Goal: Transaction & Acquisition: Purchase product/service

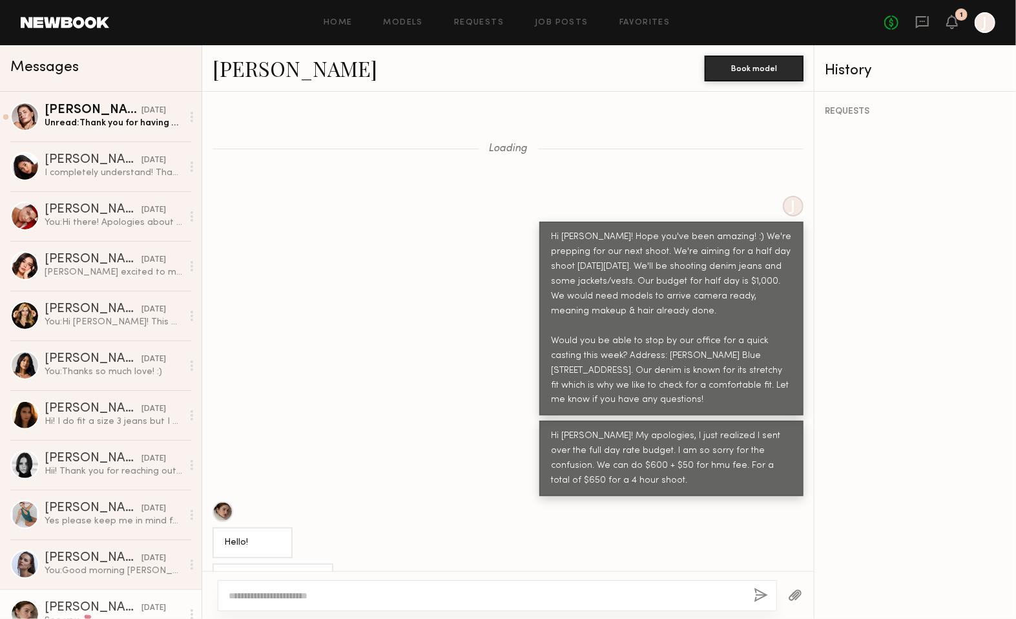
scroll to position [599, 0]
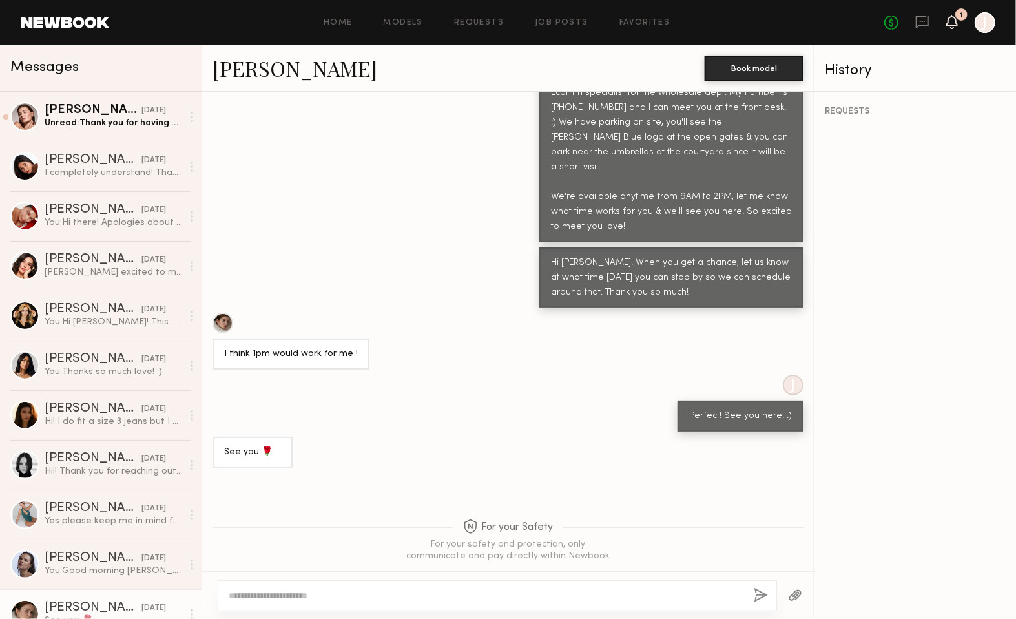
click at [914, 18] on icon at bounding box center [952, 21] width 10 height 9
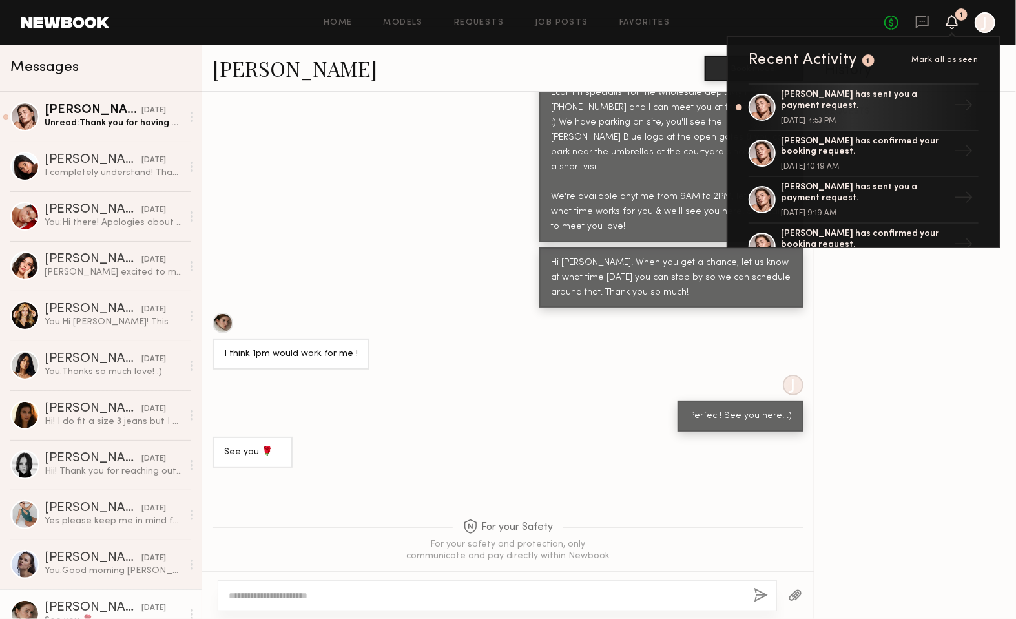
scroll to position [598, 0]
click at [119, 126] on div "Unread: Thank you for having me!! Wish you well on all of your new adventures 🥰" at bounding box center [114, 123] width 138 height 12
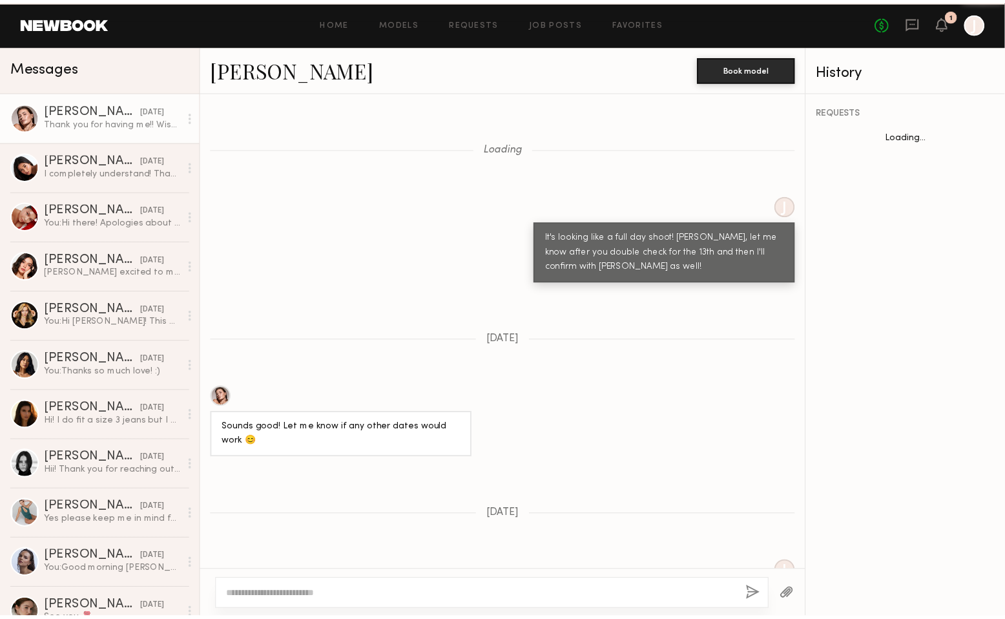
scroll to position [951, 0]
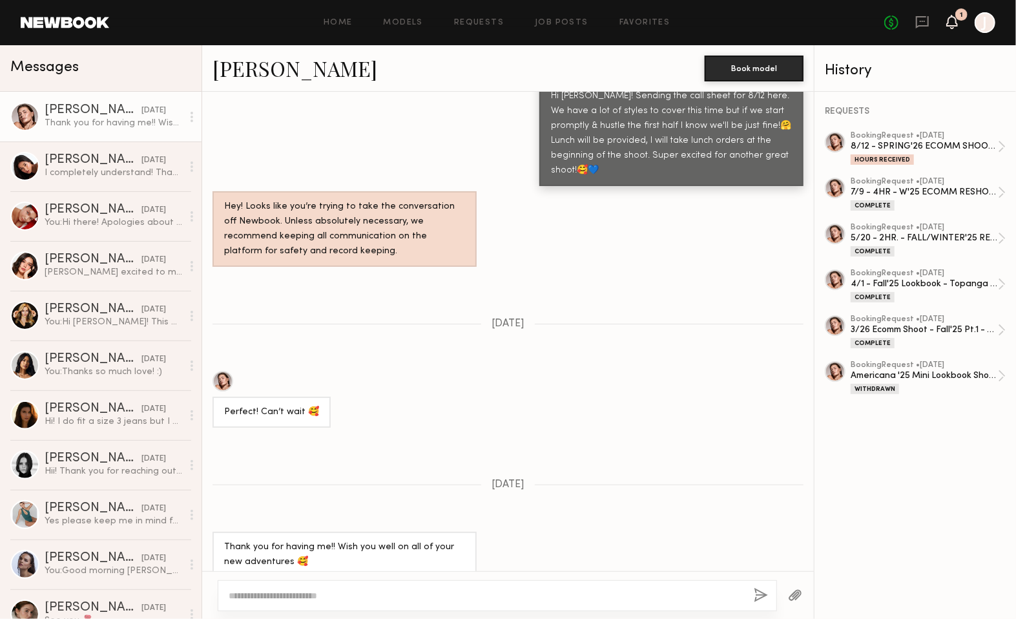
click at [914, 23] on icon at bounding box center [952, 21] width 10 height 9
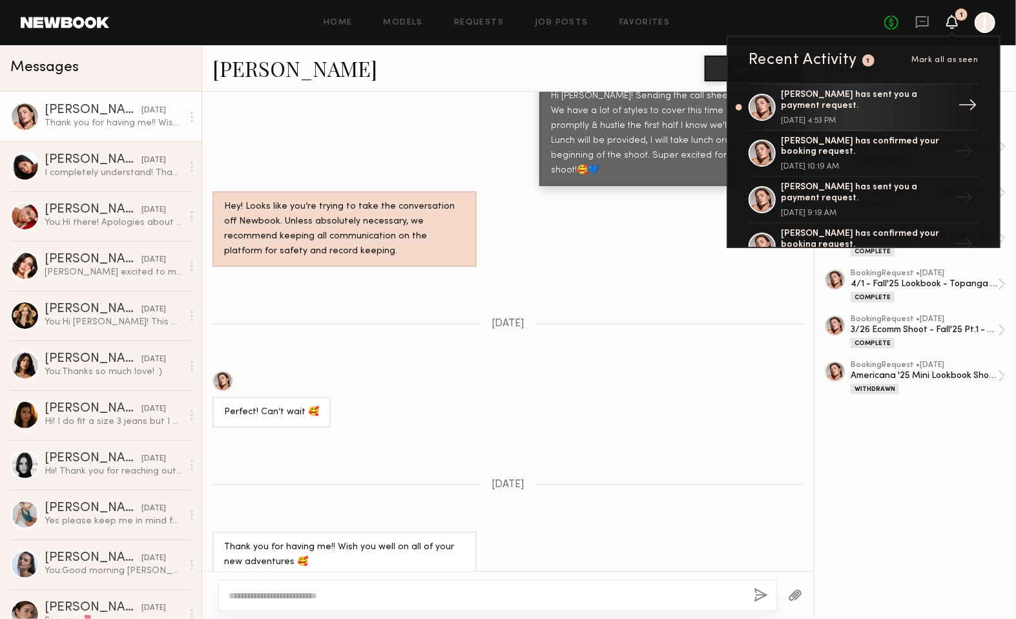
click at [914, 106] on div "[PERSON_NAME] has sent you a payment request." at bounding box center [865, 101] width 168 height 22
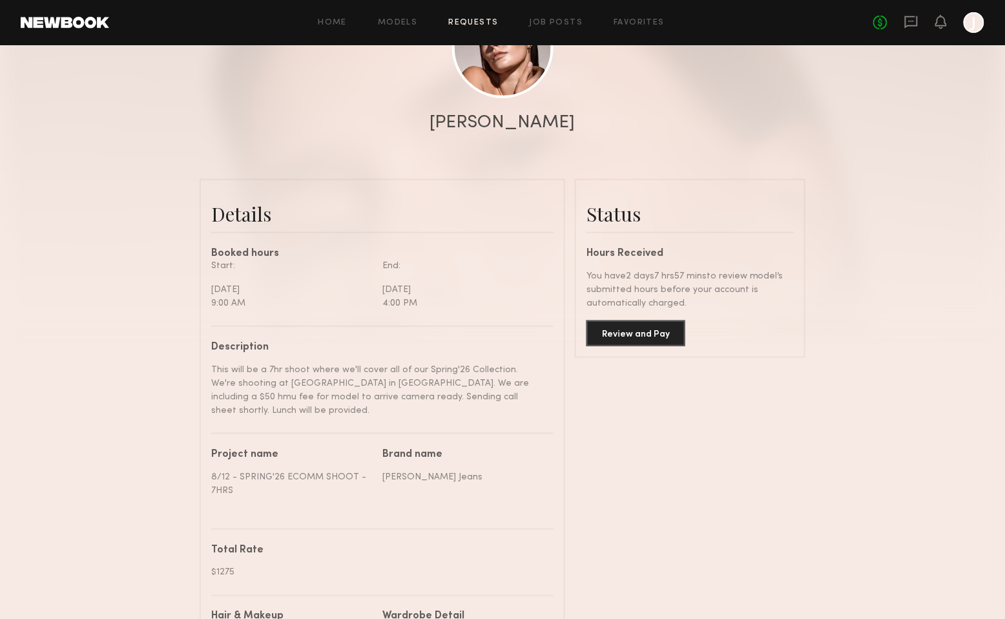
scroll to position [215, 0]
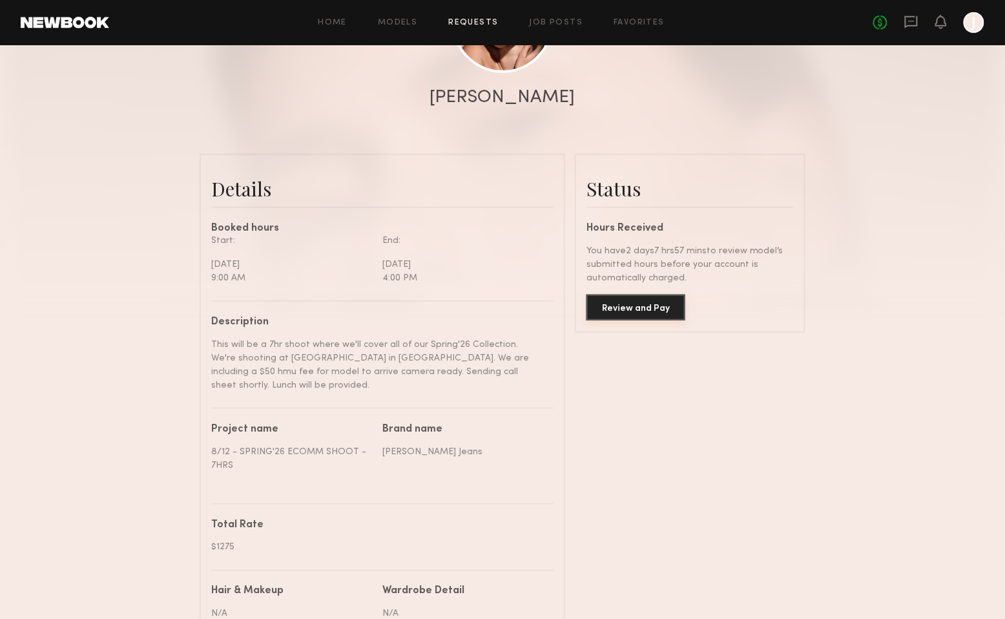
click at [659, 307] on button "Review and Pay" at bounding box center [635, 307] width 99 height 26
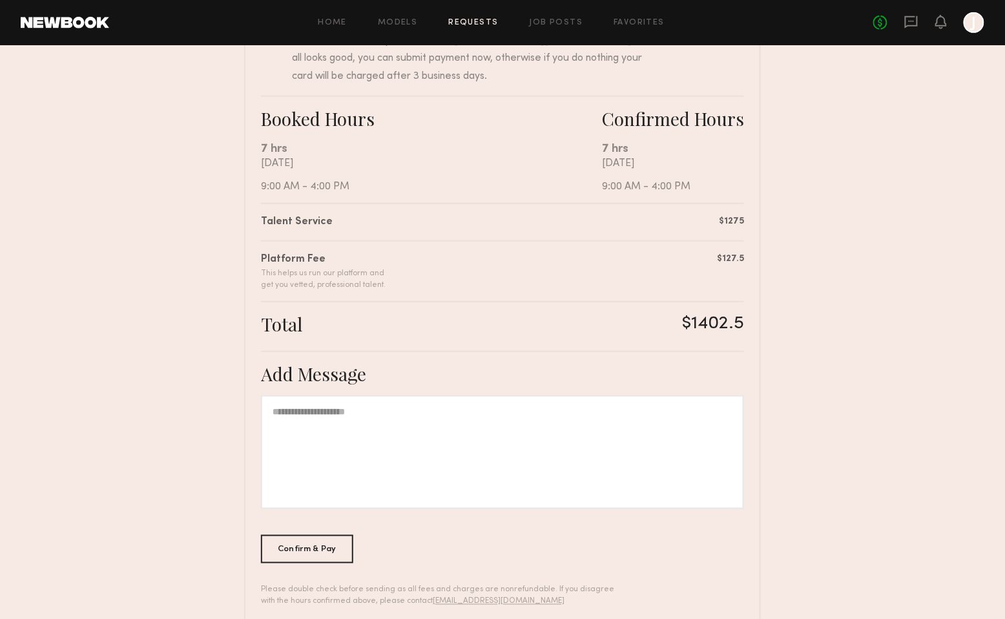
scroll to position [201, 0]
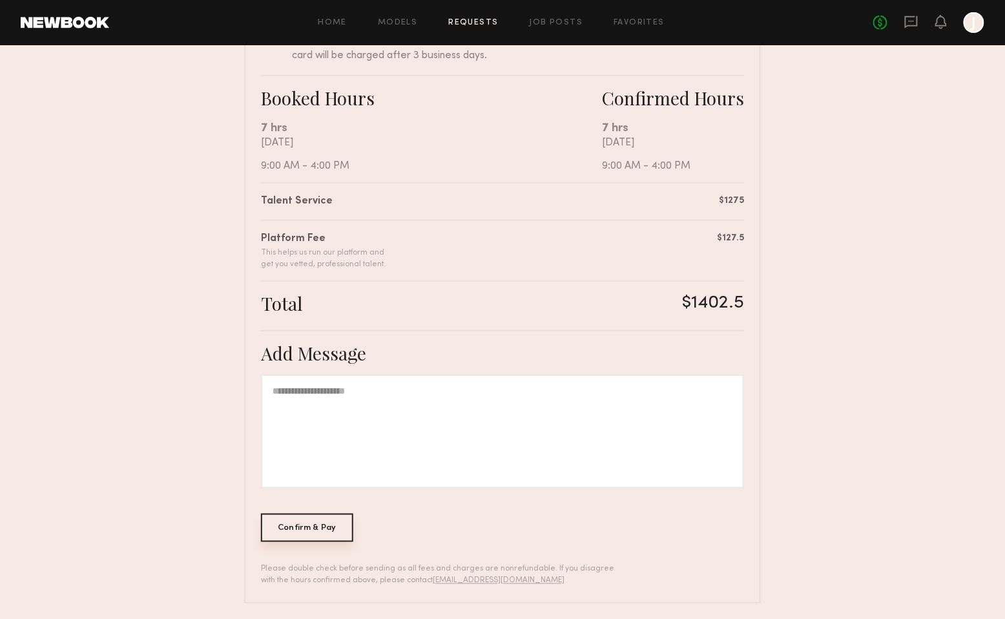
click at [332, 531] on div "Confirm & Pay" at bounding box center [307, 527] width 92 height 28
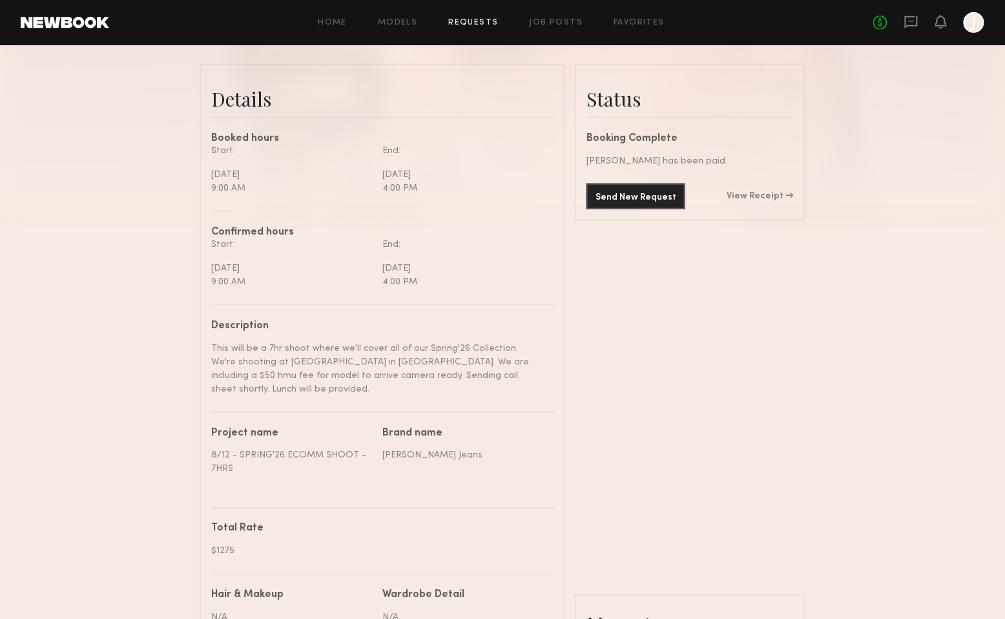
scroll to position [358, 0]
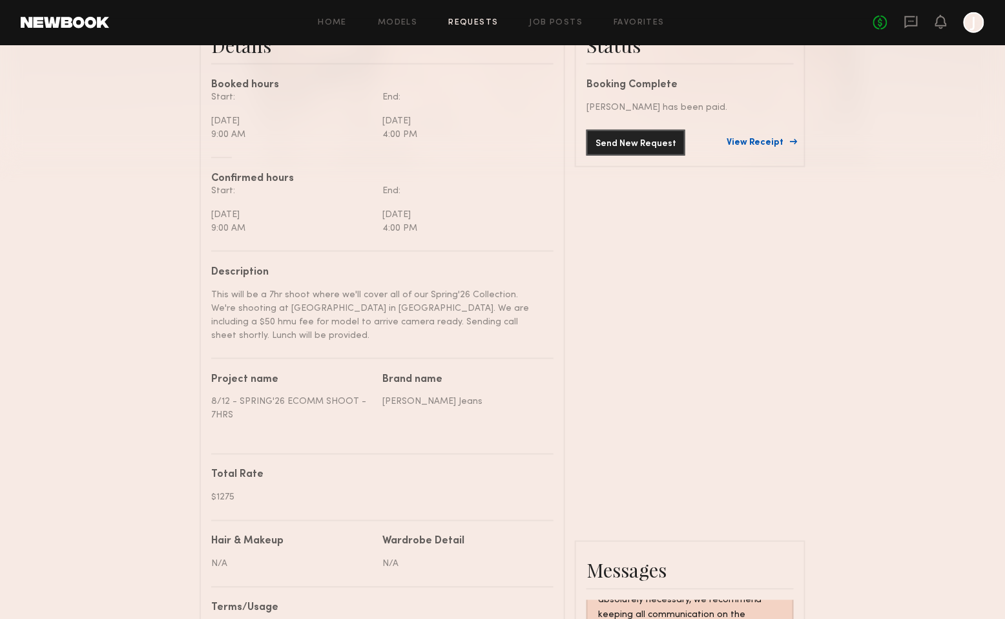
click at [778, 141] on link "View Receipt" at bounding box center [760, 142] width 67 height 9
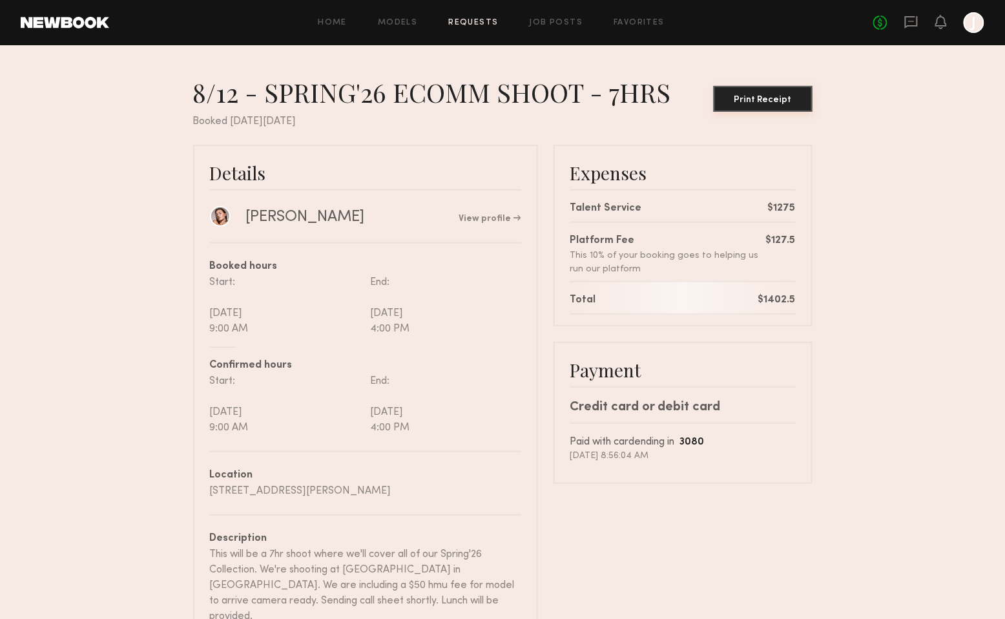
click at [778, 103] on div "Print Receipt" at bounding box center [763, 100] width 88 height 9
click at [905, 21] on icon at bounding box center [911, 22] width 14 height 14
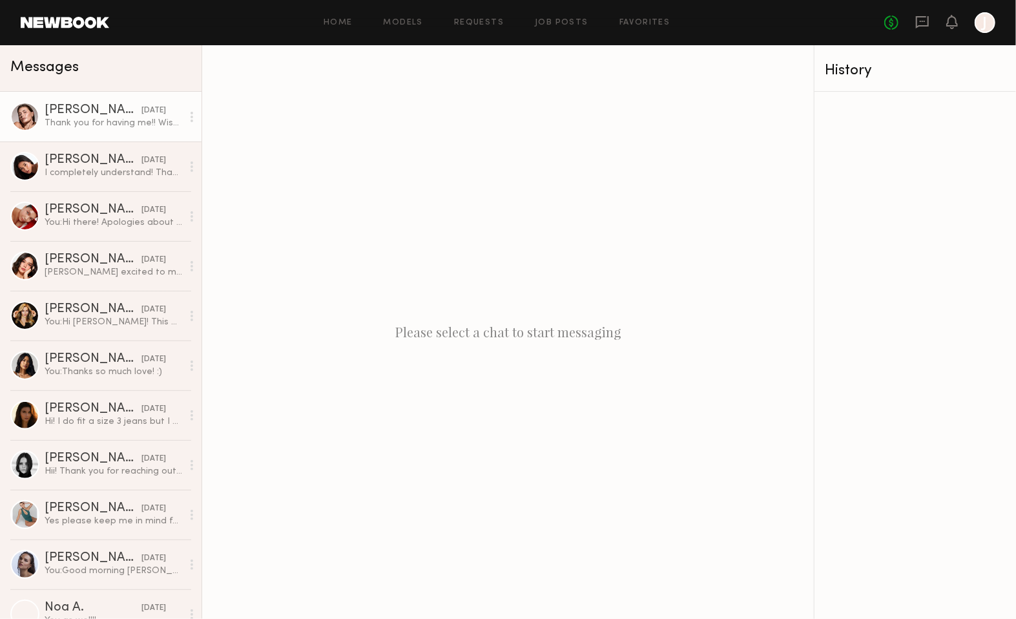
click at [106, 112] on div "[PERSON_NAME]" at bounding box center [93, 110] width 97 height 13
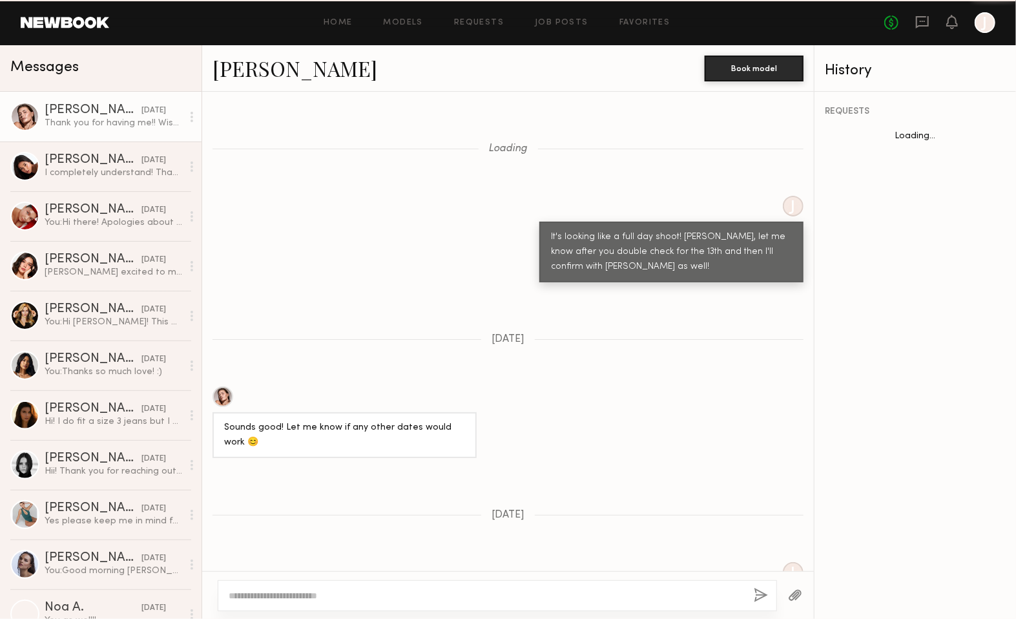
scroll to position [951, 0]
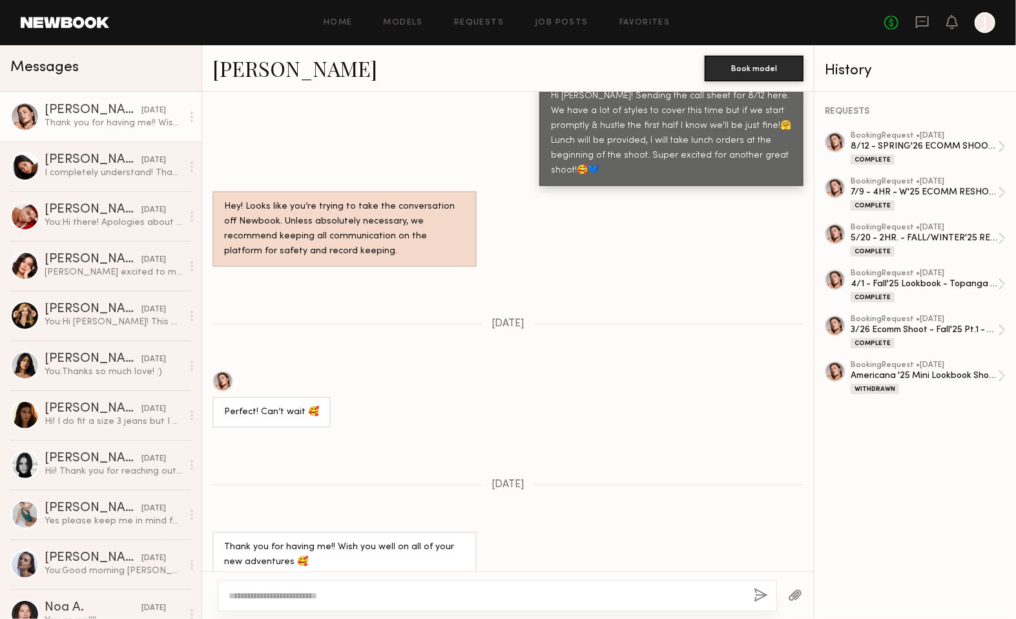
click at [460, 557] on textarea at bounding box center [486, 595] width 515 height 13
click at [501, 557] on textarea "**********" at bounding box center [486, 595] width 515 height 13
click at [502, 557] on textarea "**********" at bounding box center [486, 595] width 515 height 13
type textarea "**********"
click at [758, 557] on button "button" at bounding box center [761, 596] width 14 height 16
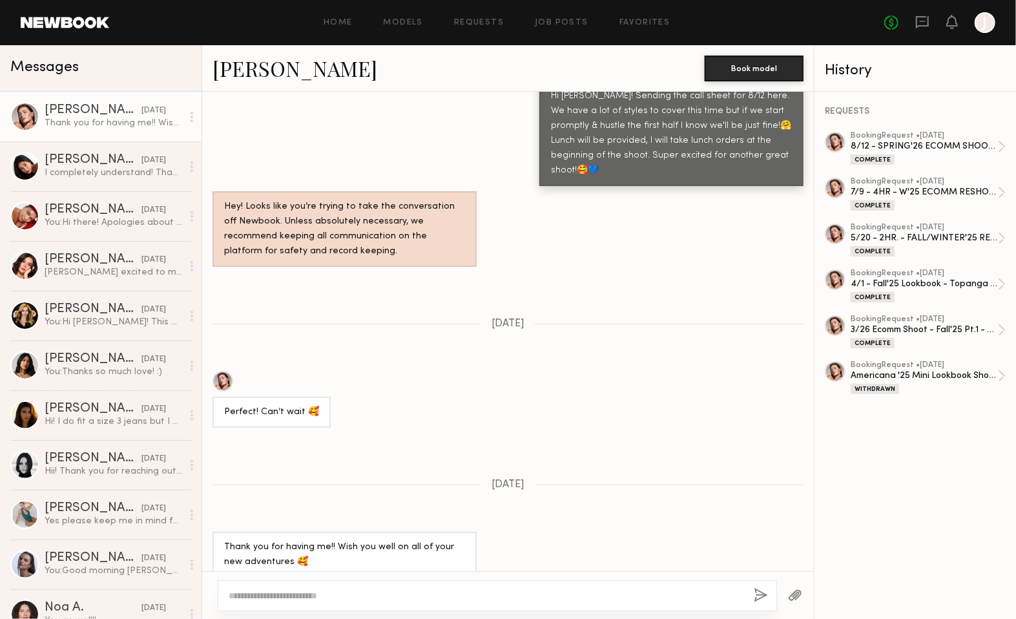
scroll to position [1203, 0]
